Goal: Browse casually: Explore the website without a specific task or goal

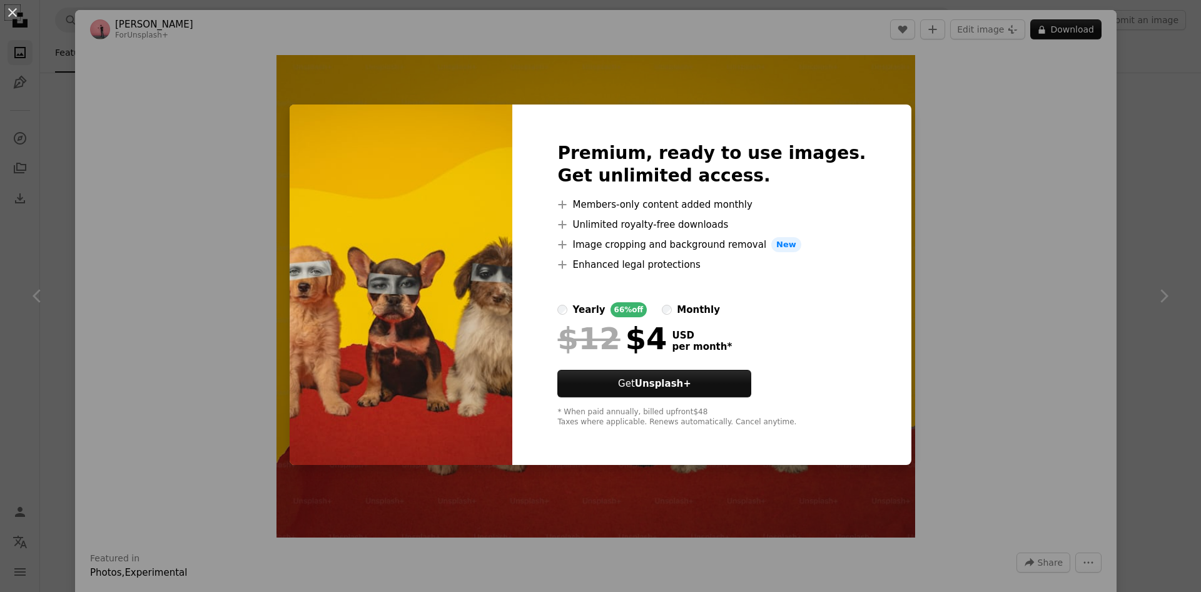
scroll to position [2169, 0]
click at [896, 331] on div "An X shape Premium, ready to use images. Get unlimited access. A plus sign Memb…" at bounding box center [600, 296] width 1201 height 592
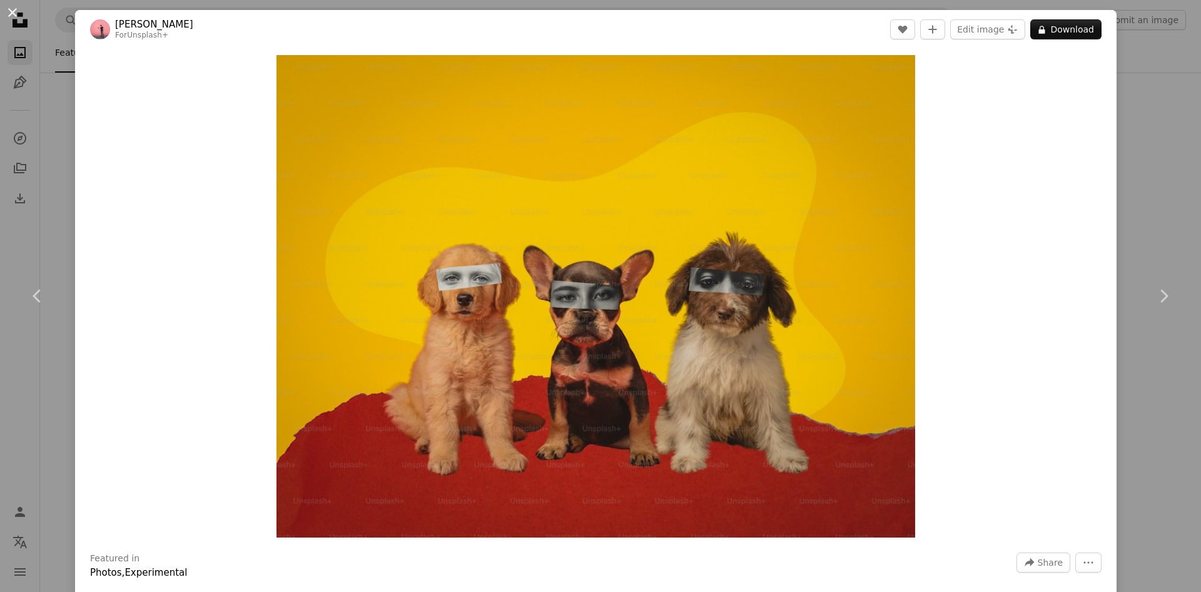
click at [15, 13] on button "An X shape" at bounding box center [12, 12] width 15 height 15
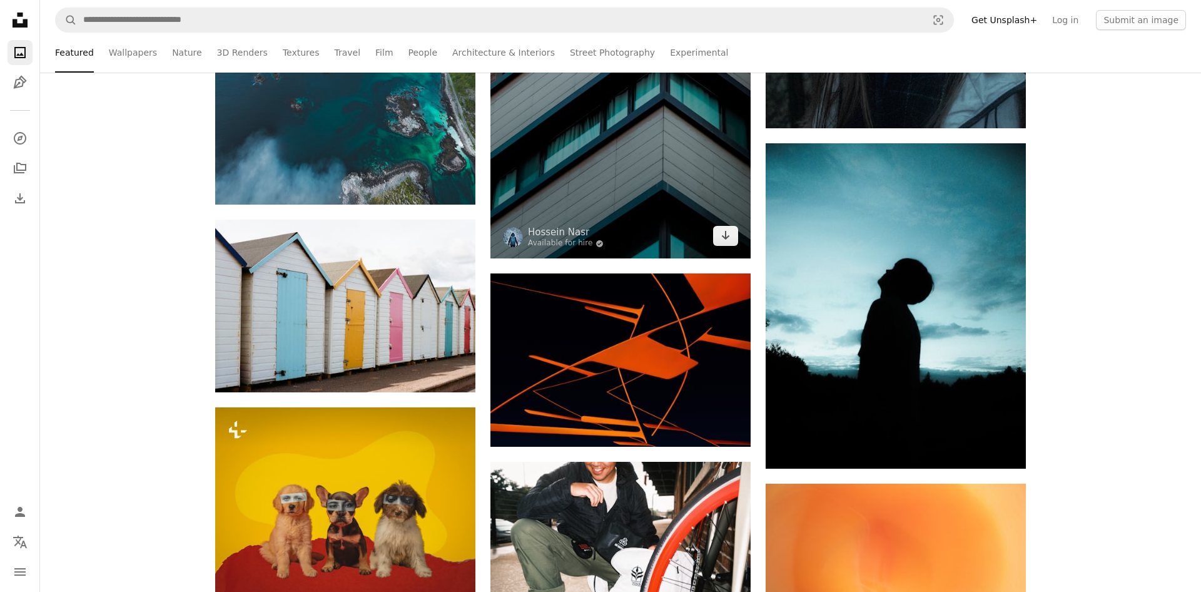
scroll to position [1914, 0]
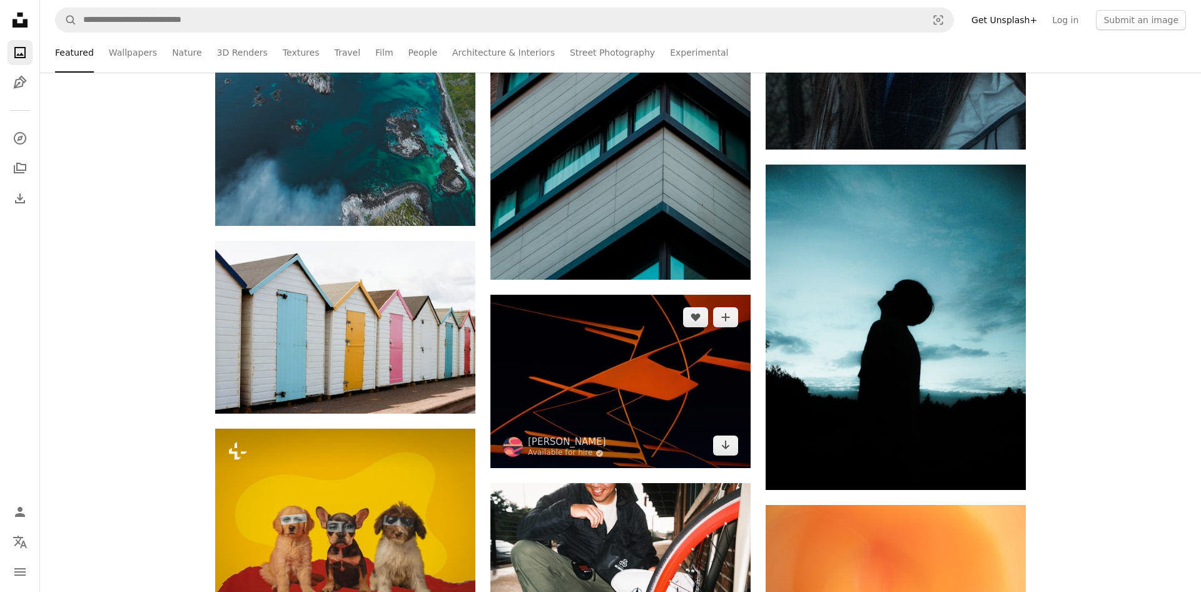
click at [628, 372] on img at bounding box center [620, 381] width 260 height 173
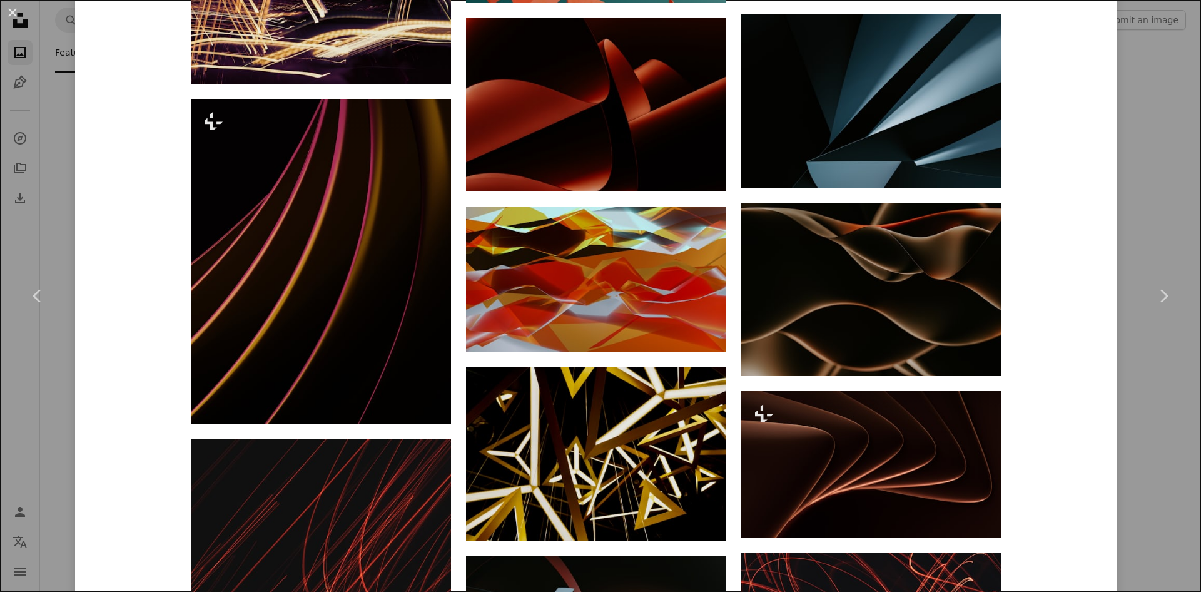
scroll to position [1876, 0]
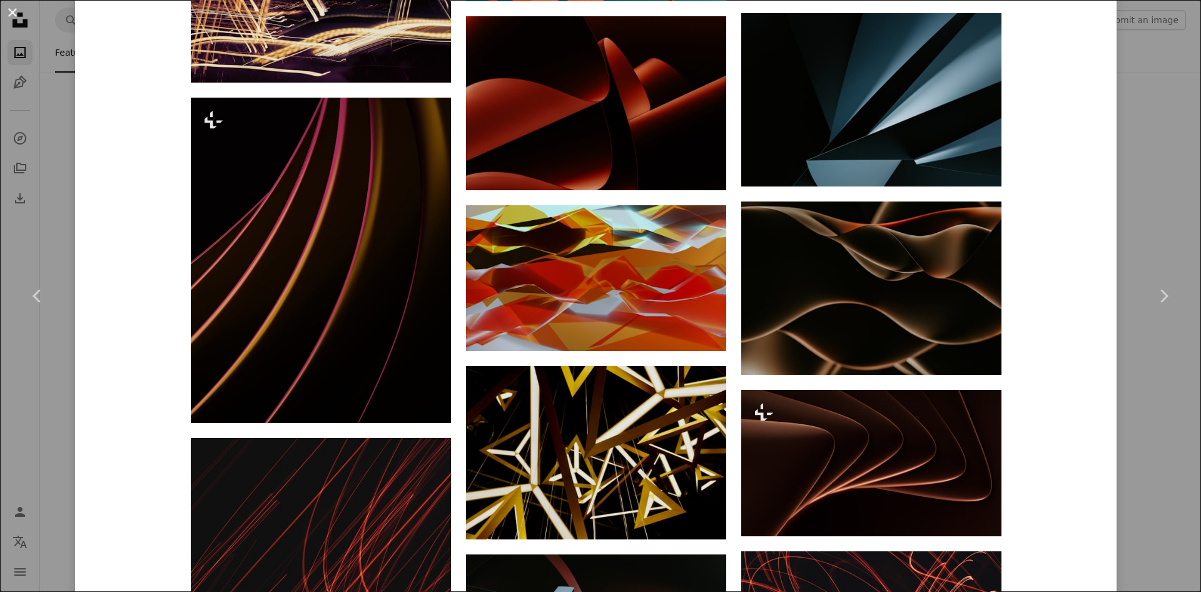
click at [11, 10] on button "An X shape" at bounding box center [12, 12] width 15 height 15
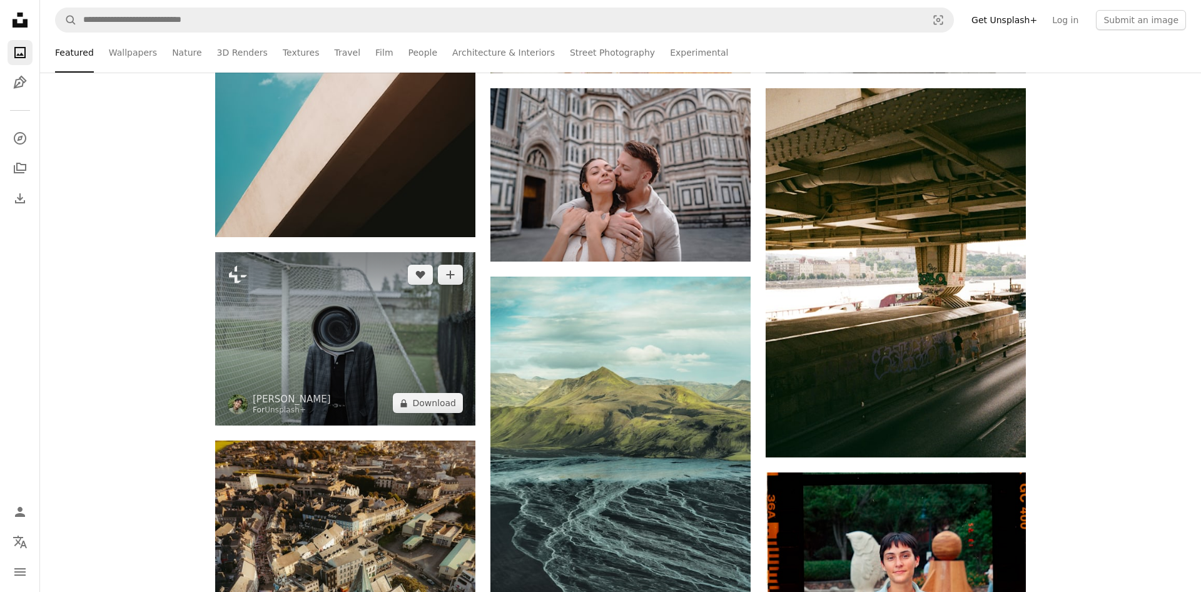
scroll to position [2679, 0]
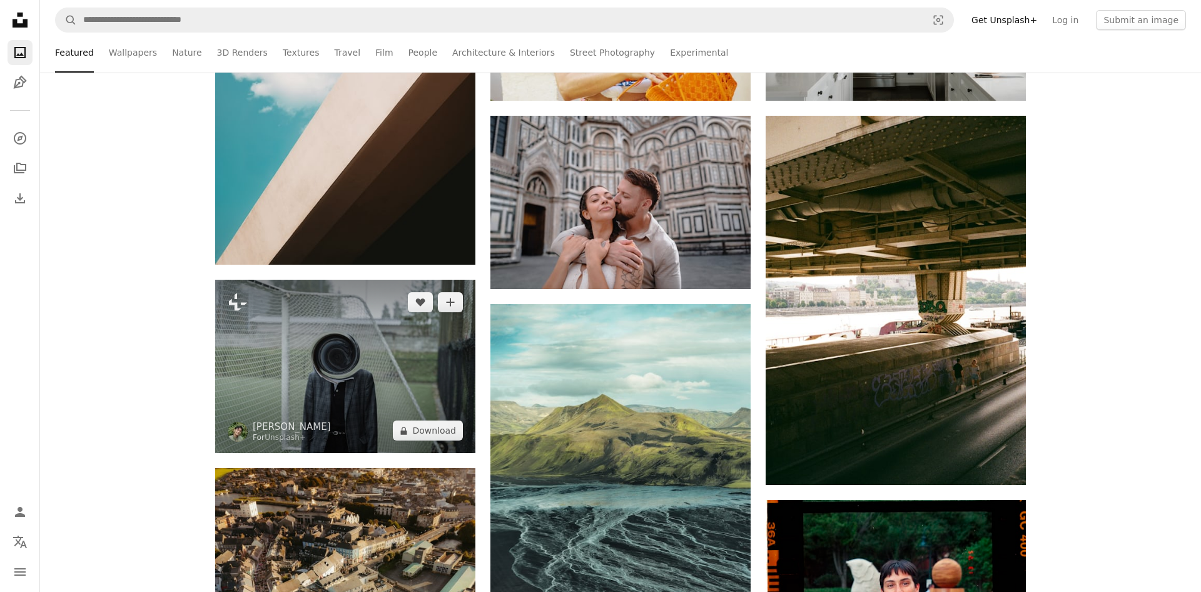
click at [337, 364] on img at bounding box center [345, 366] width 260 height 173
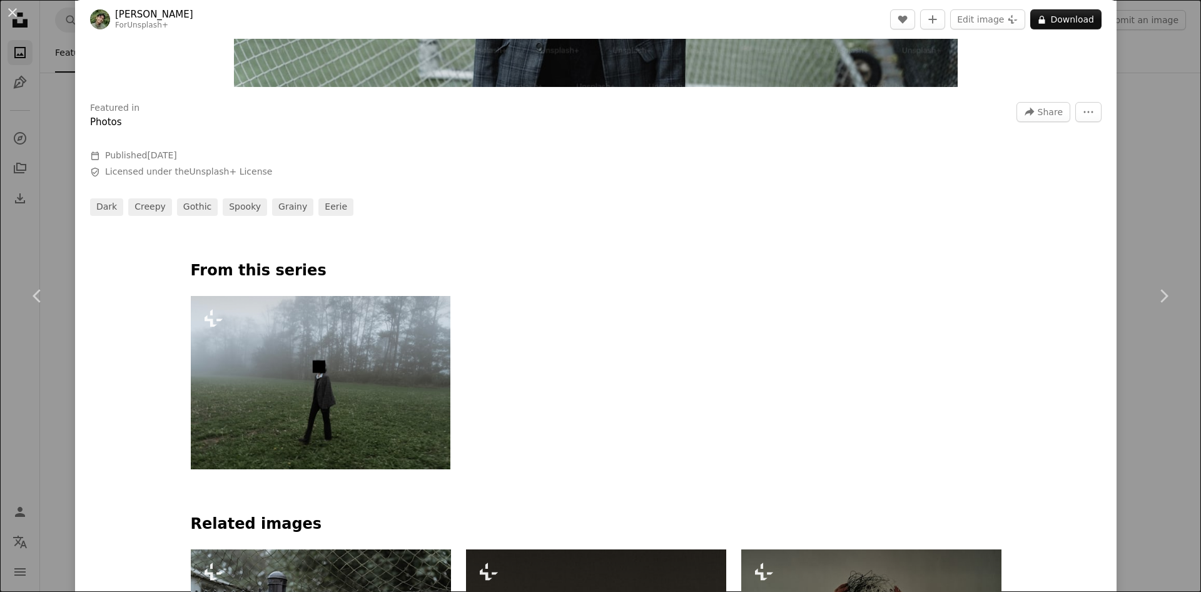
scroll to position [751, 0]
